Goal: Register for event/course

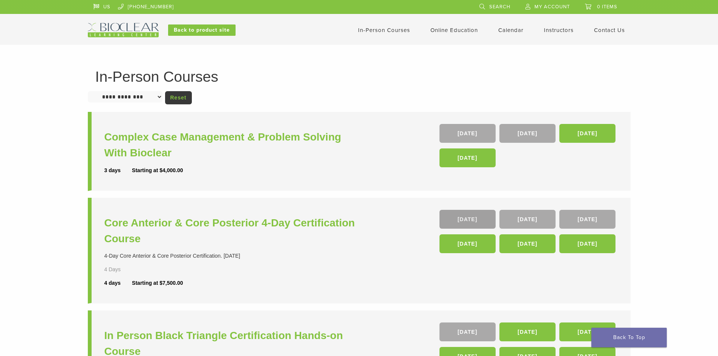
click at [477, 218] on link "10 Sep" at bounding box center [468, 219] width 56 height 19
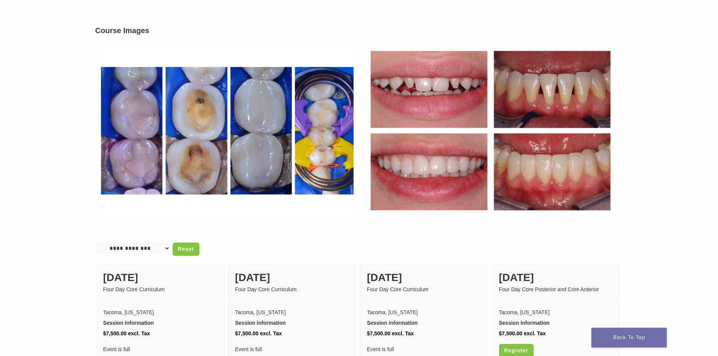
scroll to position [490, 0]
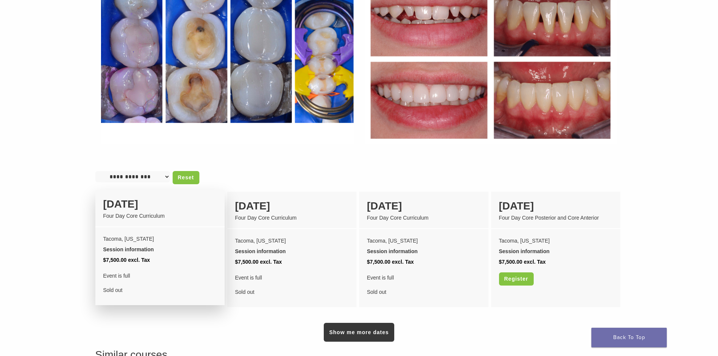
click at [133, 196] on div "[DATE]" at bounding box center [160, 204] width 114 height 16
click at [135, 196] on div "[DATE]" at bounding box center [160, 204] width 114 height 16
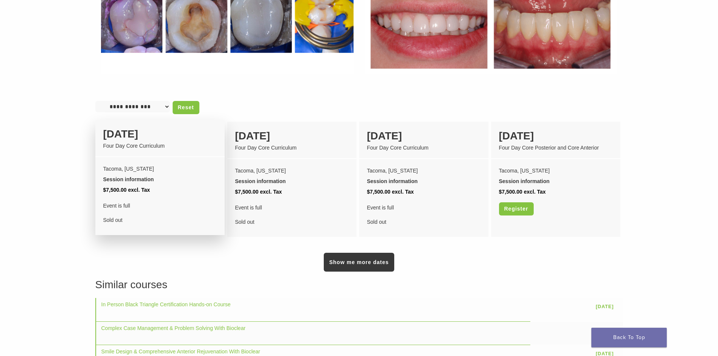
scroll to position [566, 0]
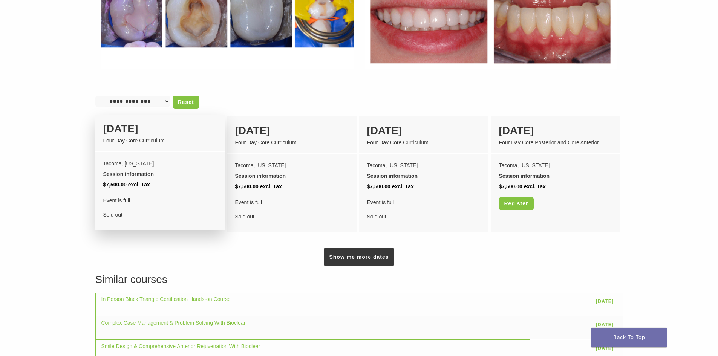
click at [133, 137] on div "Four Day Core Curriculum" at bounding box center [160, 141] width 114 height 8
